Goal: Check status: Check status

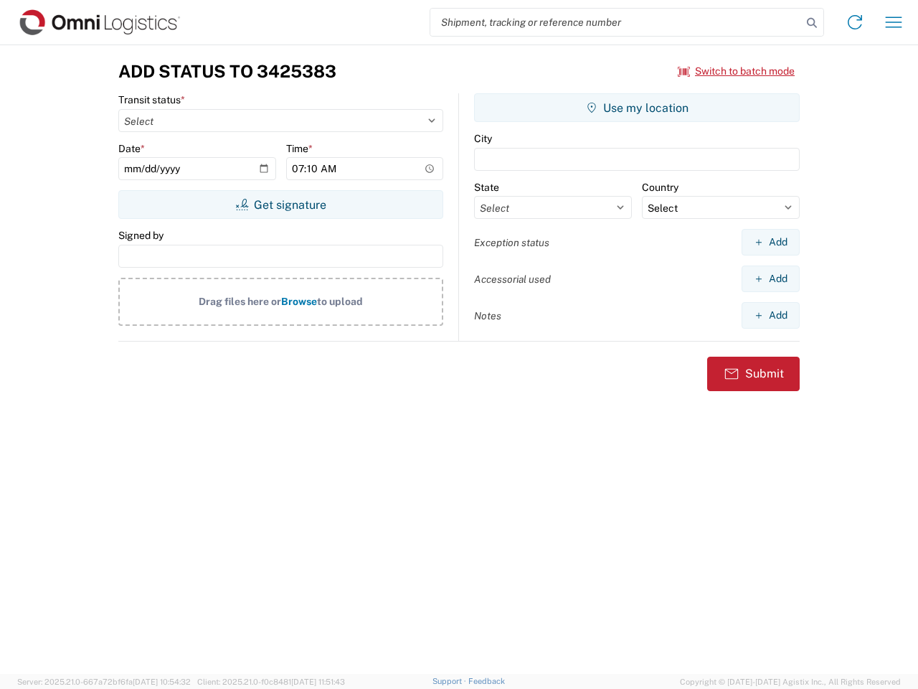
click at [616, 22] on input "search" at bounding box center [616, 22] width 372 height 27
click at [812, 23] on icon at bounding box center [812, 23] width 20 height 20
click at [855, 22] on icon at bounding box center [854, 22] width 23 height 23
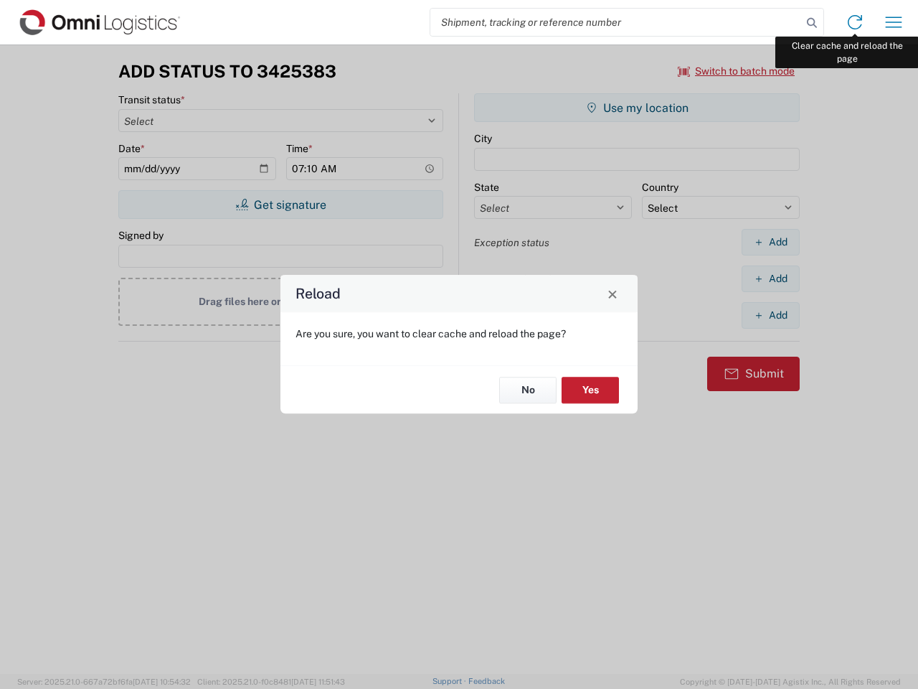
click at [894, 22] on div "Reload Are you sure, you want to clear cache and reload the page? No Yes" at bounding box center [459, 344] width 918 height 689
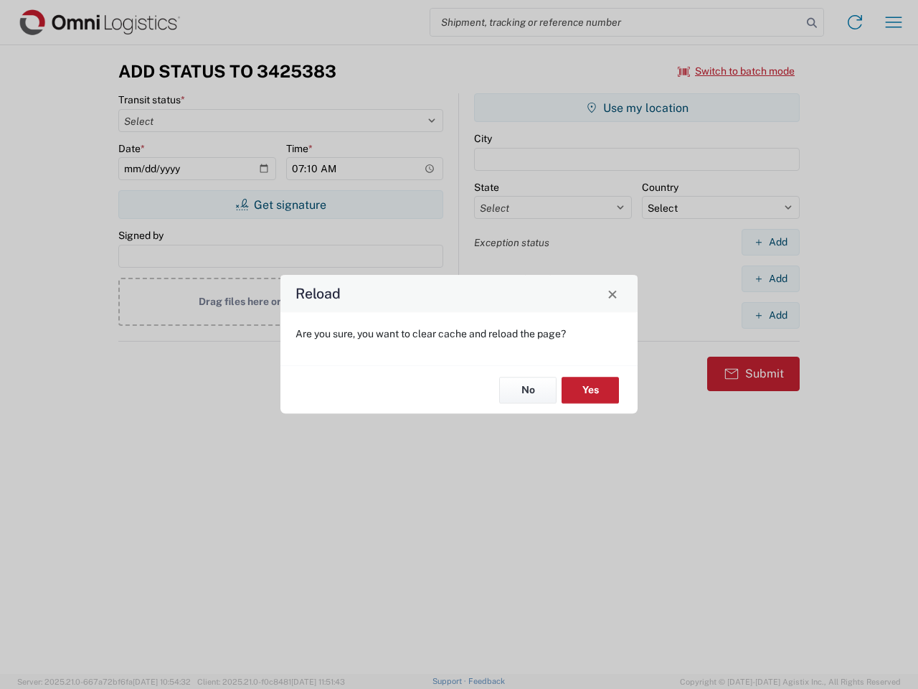
click at [737, 71] on div "Reload Are you sure, you want to clear cache and reload the page? No Yes" at bounding box center [459, 344] width 918 height 689
click at [280, 204] on div "Reload Are you sure, you want to clear cache and reload the page? No Yes" at bounding box center [459, 344] width 918 height 689
click at [637, 108] on div "Reload Are you sure, you want to clear cache and reload the page? No Yes" at bounding box center [459, 344] width 918 height 689
click at [770, 242] on div "Reload Are you sure, you want to clear cache and reload the page? No Yes" at bounding box center [459, 344] width 918 height 689
click at [770, 278] on div "Reload Are you sure, you want to clear cache and reload the page? No Yes" at bounding box center [459, 344] width 918 height 689
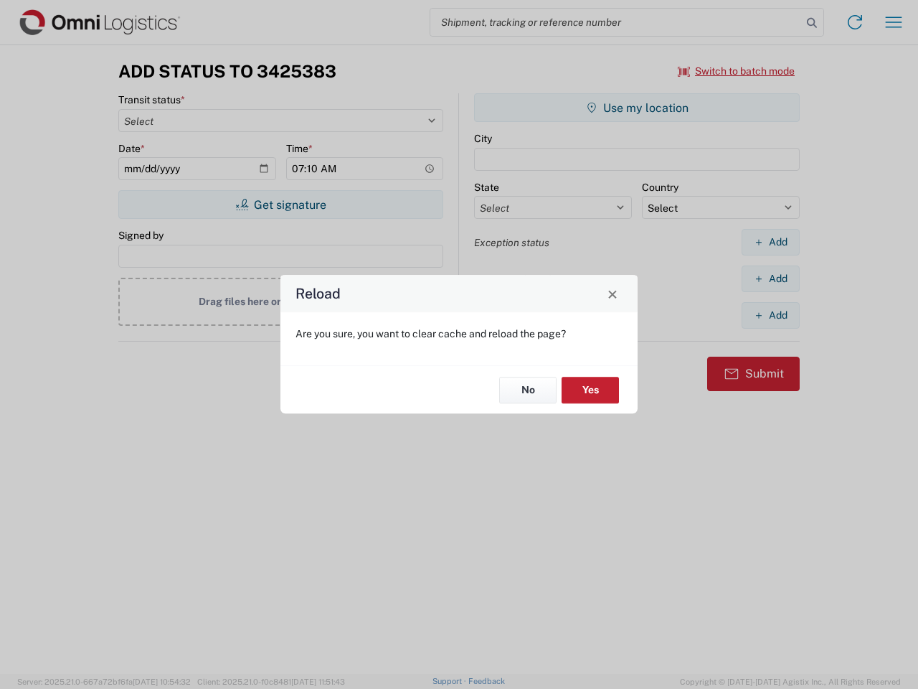
click at [770, 315] on div "Reload Are you sure, you want to clear cache and reload the page? No Yes" at bounding box center [459, 344] width 918 height 689
